Goal: Book appointment/travel/reservation

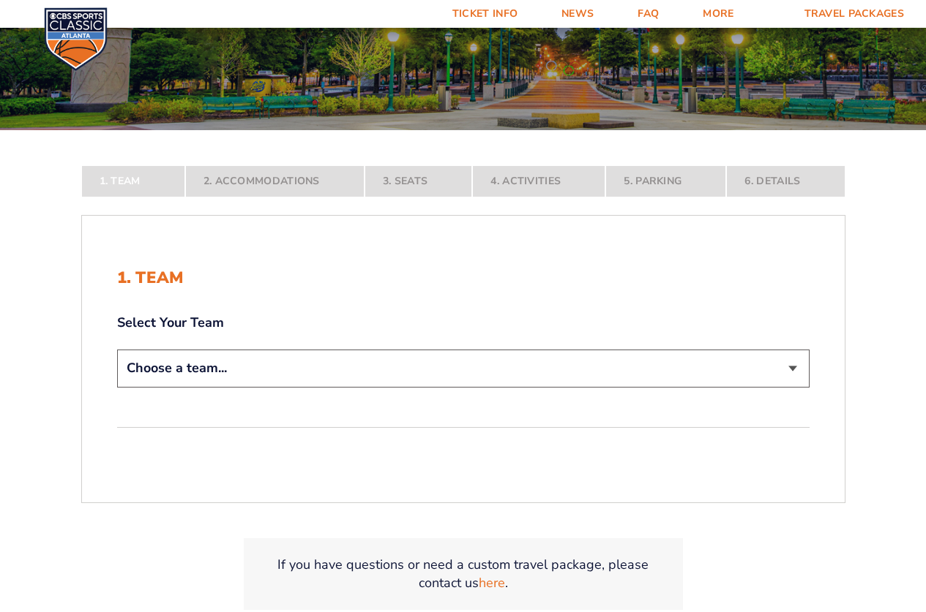
scroll to position [293, 0]
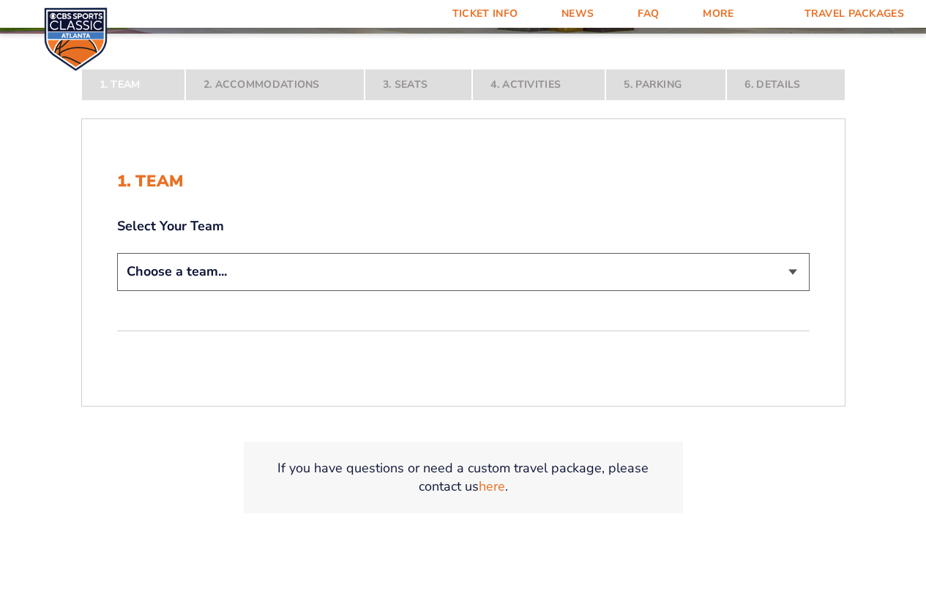
click at [365, 290] on select "Choose a team... [US_STATE] Wildcats [US_STATE] State Buckeyes [US_STATE] Tar H…" at bounding box center [463, 271] width 692 height 37
select select "12756"
click at [117, 290] on select "Choose a team... [US_STATE] Wildcats [US_STATE] State Buckeyes [US_STATE] Tar H…" at bounding box center [463, 271] width 692 height 37
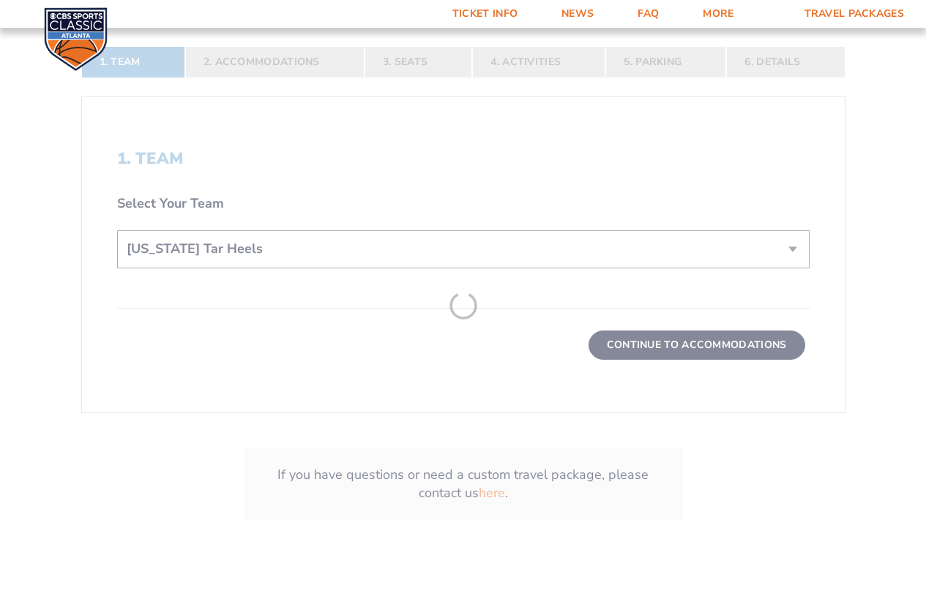
scroll to position [439, 0]
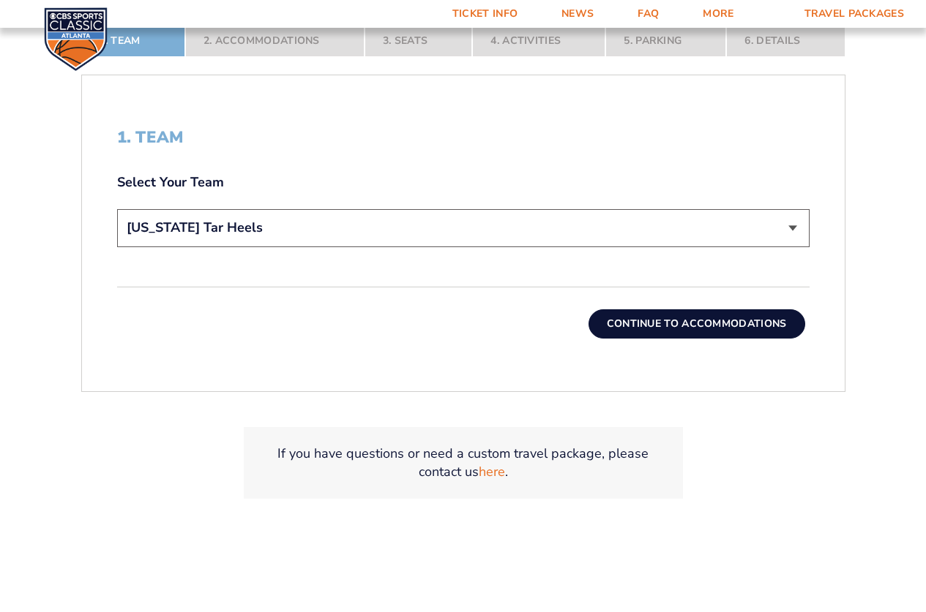
click at [642, 323] on button "Continue To Accommodations" at bounding box center [696, 324] width 217 height 29
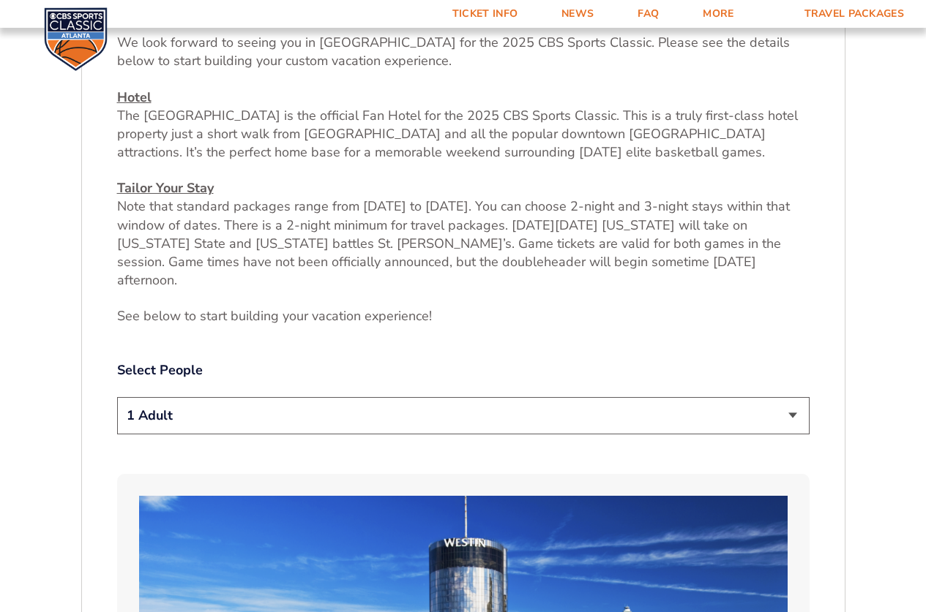
scroll to position [582, 0]
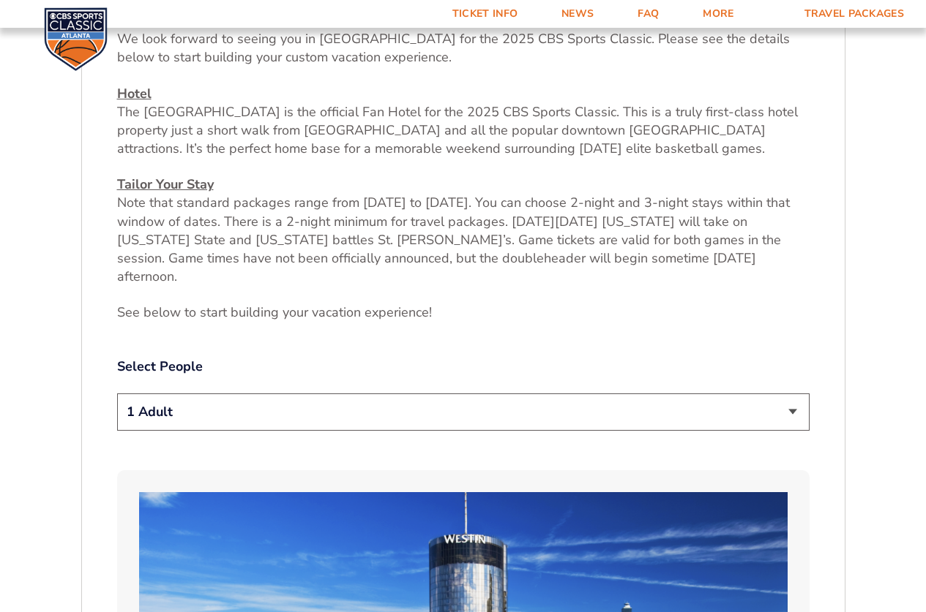
click at [405, 401] on select "1 Adult 2 Adults 3 Adults 4 Adults 2 Adults + 1 Child 2 Adults + 2 Children 2 A…" at bounding box center [463, 412] width 692 height 37
select select "2 Adults + 2 Children"
click at [117, 394] on select "1 Adult 2 Adults 3 Adults 4 Adults 2 Adults + 1 Child 2 Adults + 2 Children 2 A…" at bounding box center [463, 412] width 692 height 37
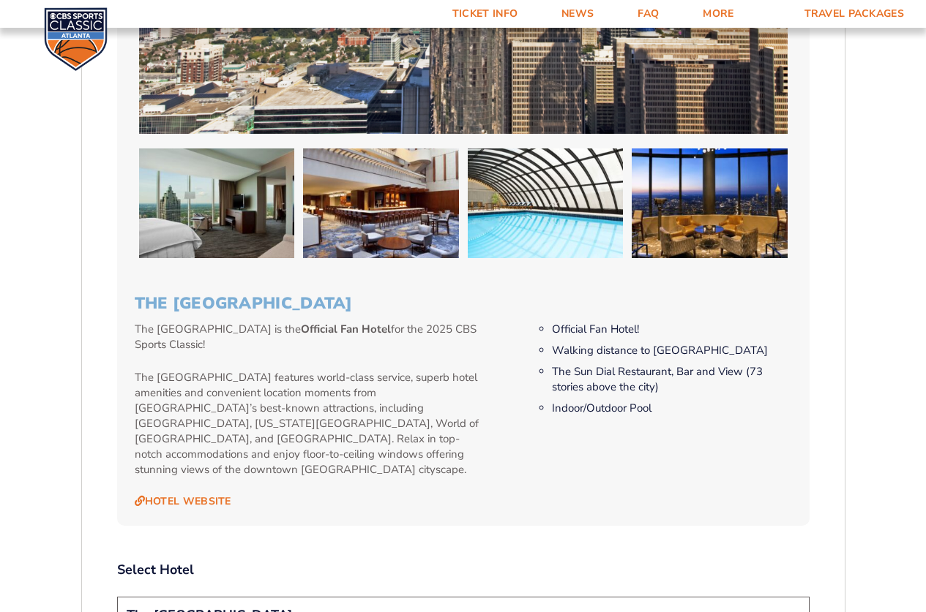
scroll to position [1460, 0]
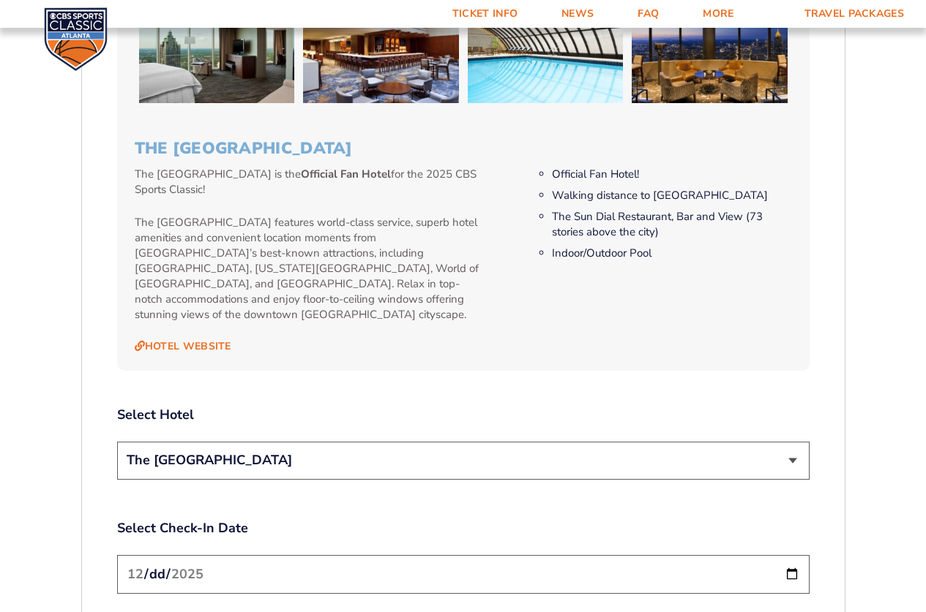
click at [593, 442] on select "The [GEOGRAPHIC_DATA]" at bounding box center [463, 460] width 692 height 37
click at [597, 442] on select "The [GEOGRAPHIC_DATA]" at bounding box center [463, 460] width 692 height 37
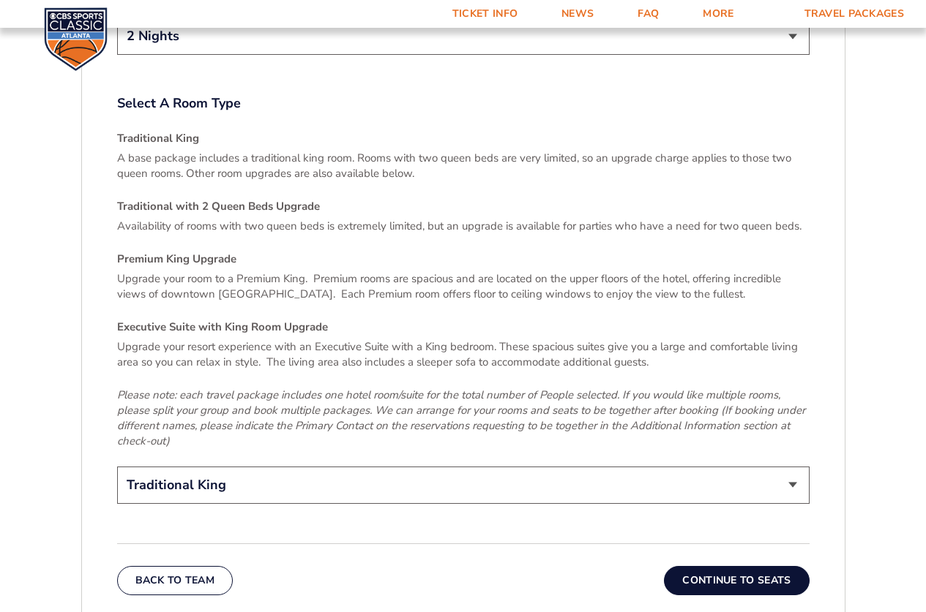
scroll to position [2192, 0]
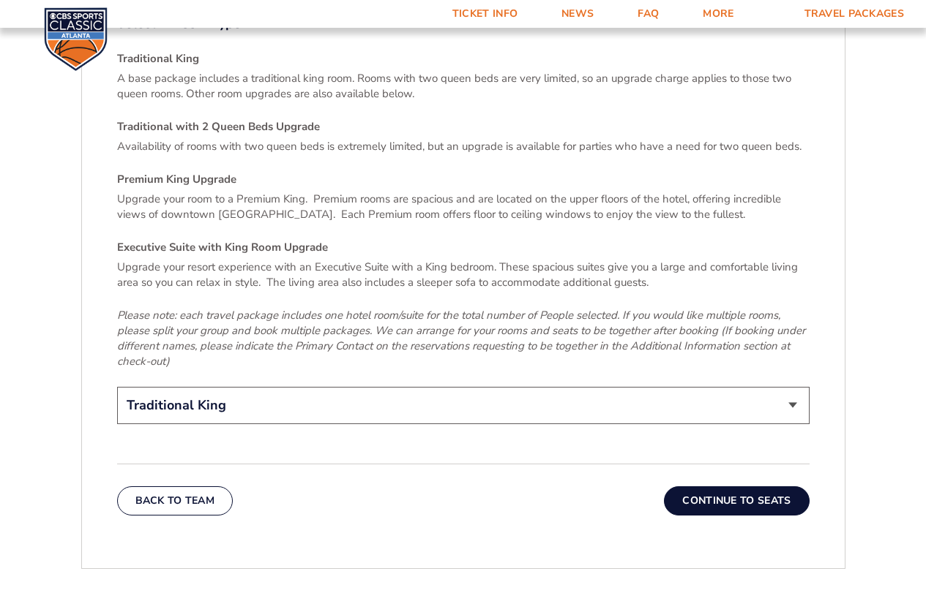
click at [776, 487] on button "Continue To Seats" at bounding box center [736, 501] width 145 height 29
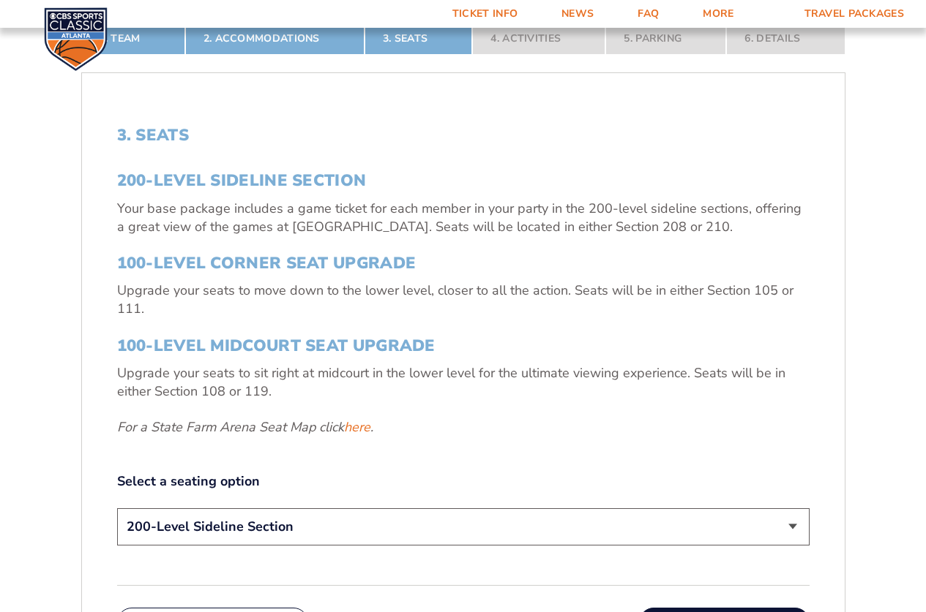
scroll to position [436, 0]
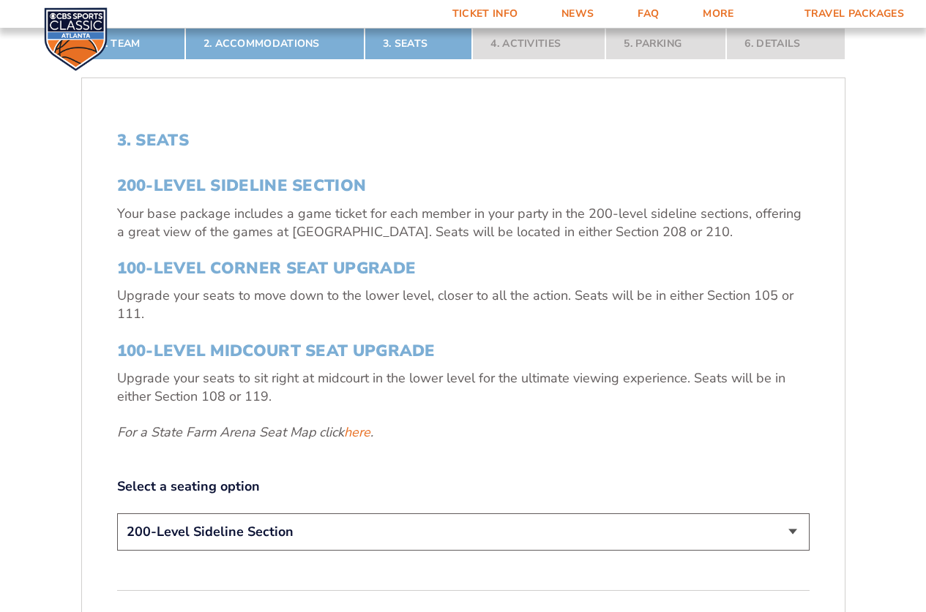
click at [441, 519] on select "200-Level Sideline Section 100-Level Corner Seat Upgrade (+$120 per person) 100…" at bounding box center [463, 532] width 692 height 37
click at [117, 514] on select "200-Level Sideline Section 100-Level Corner Seat Upgrade (+$120 per person) 100…" at bounding box center [463, 532] width 692 height 37
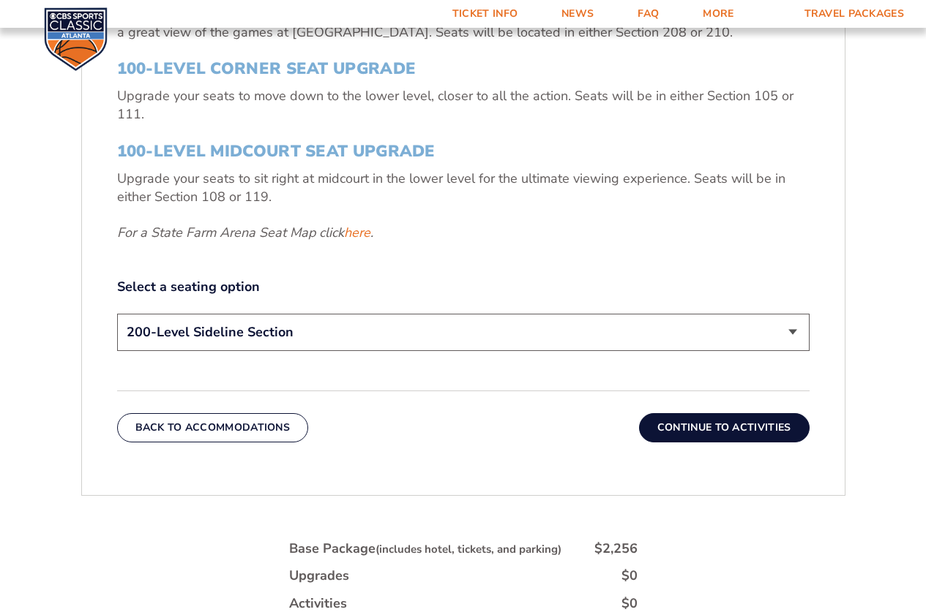
scroll to position [656, 0]
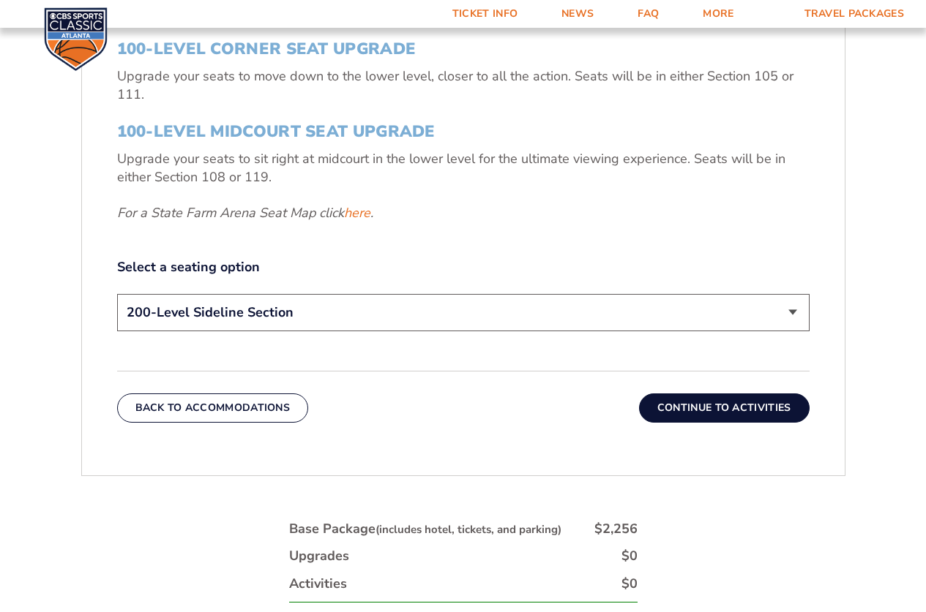
click at [732, 416] on button "Continue To Activities" at bounding box center [724, 408] width 170 height 29
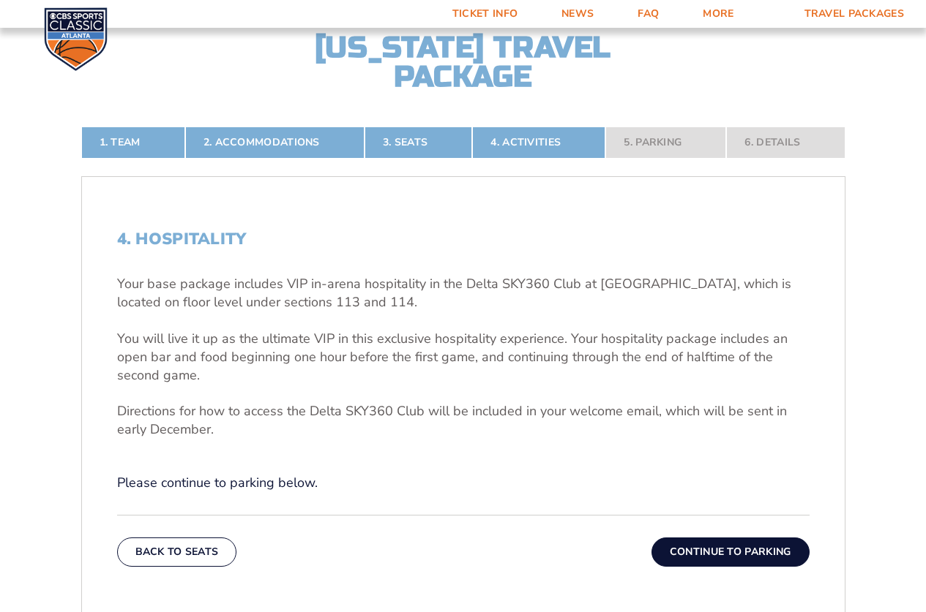
scroll to position [363, 0]
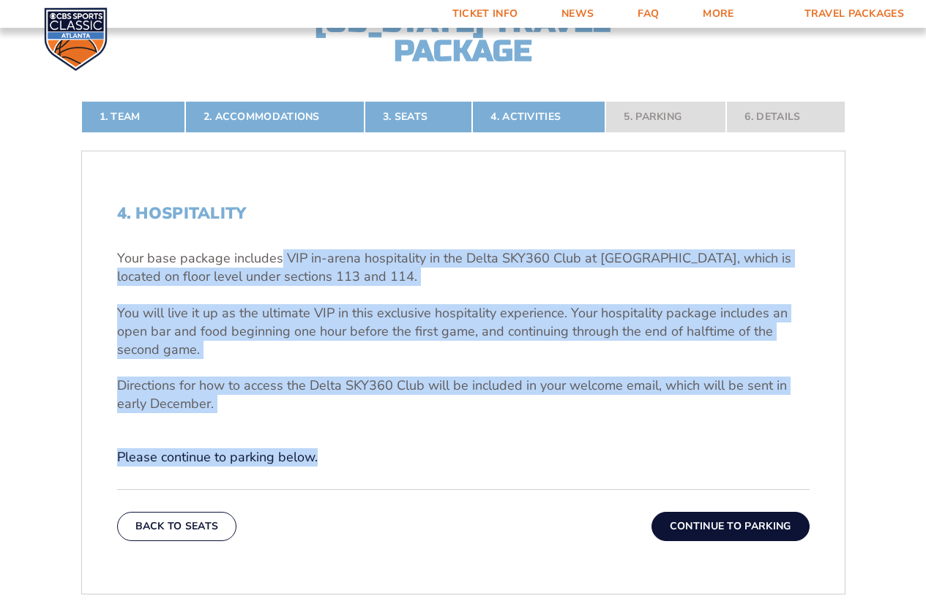
drag, startPoint x: 278, startPoint y: 261, endPoint x: 774, endPoint y: 449, distance: 530.3
click at [774, 449] on div "4. Hospitality Your base package includes VIP in-arena hospitality in the Delta…" at bounding box center [463, 335] width 692 height 263
click at [758, 527] on button "Continue To Parking" at bounding box center [730, 526] width 158 height 29
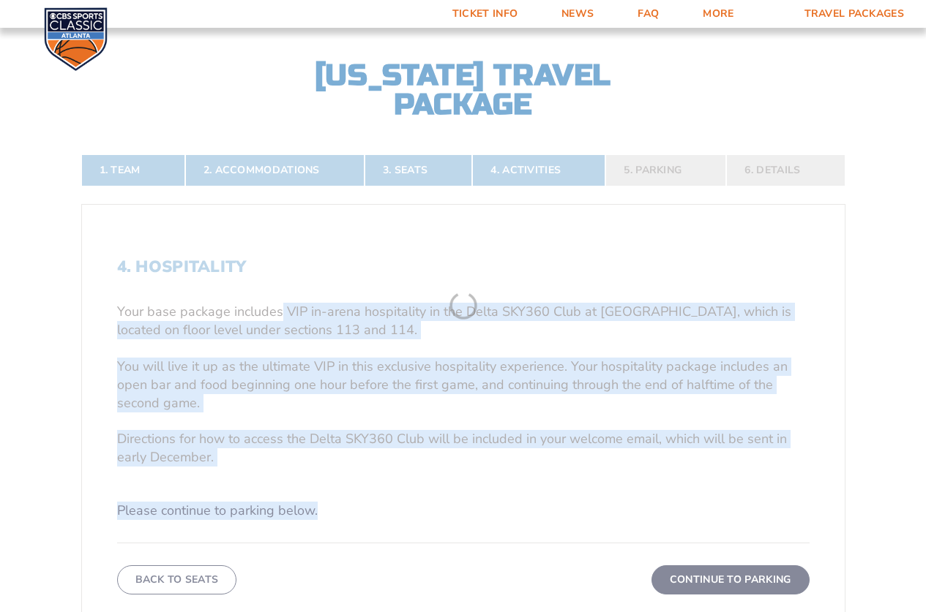
scroll to position [290, 0]
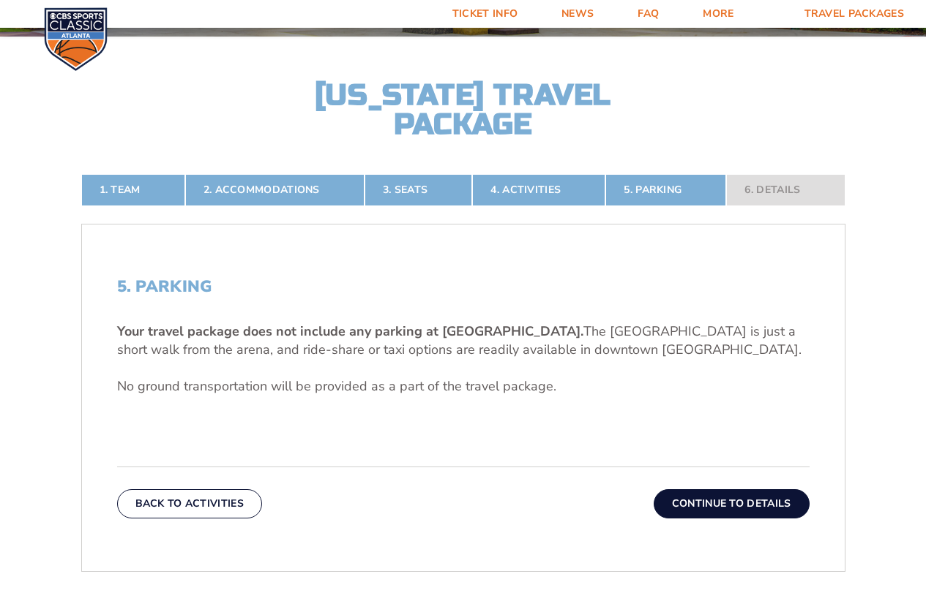
click at [731, 498] on button "Continue To Details" at bounding box center [731, 504] width 156 height 29
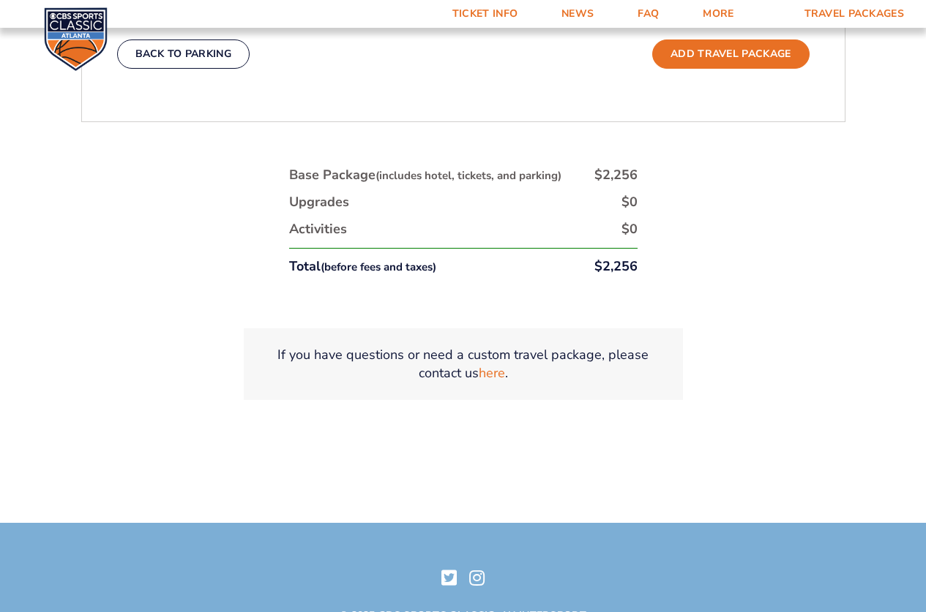
scroll to position [875, 0]
